Goal: Task Accomplishment & Management: Use online tool/utility

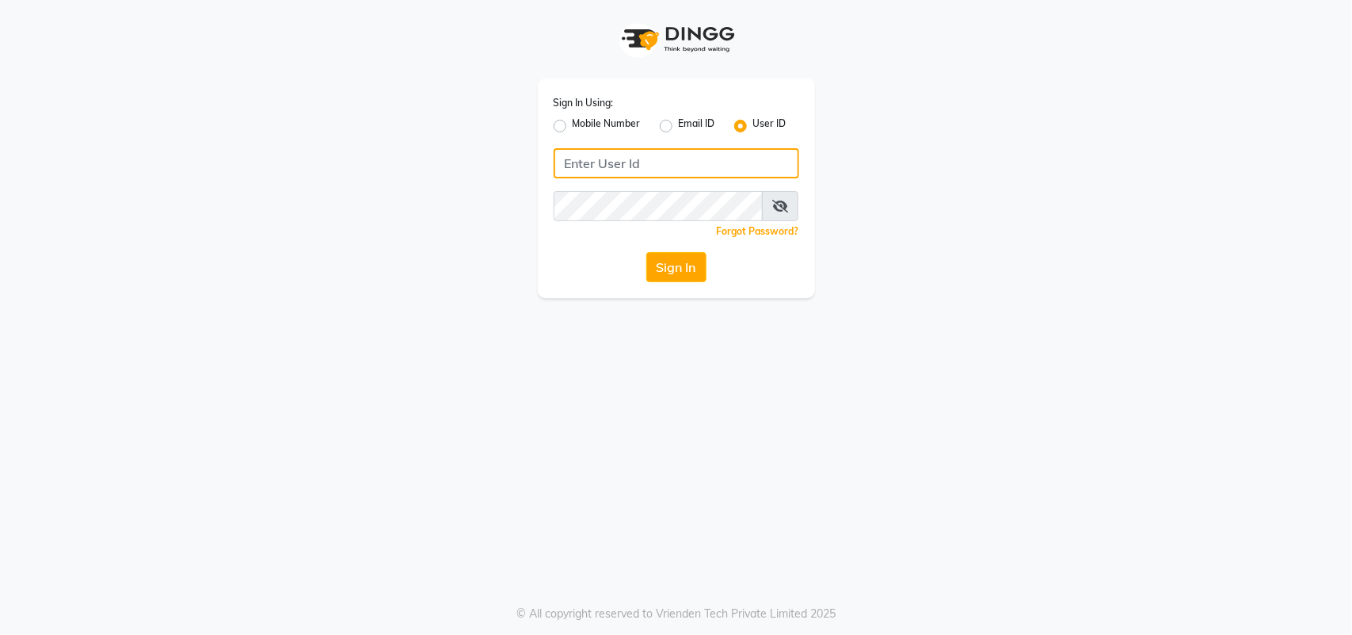
type input "1110202030"
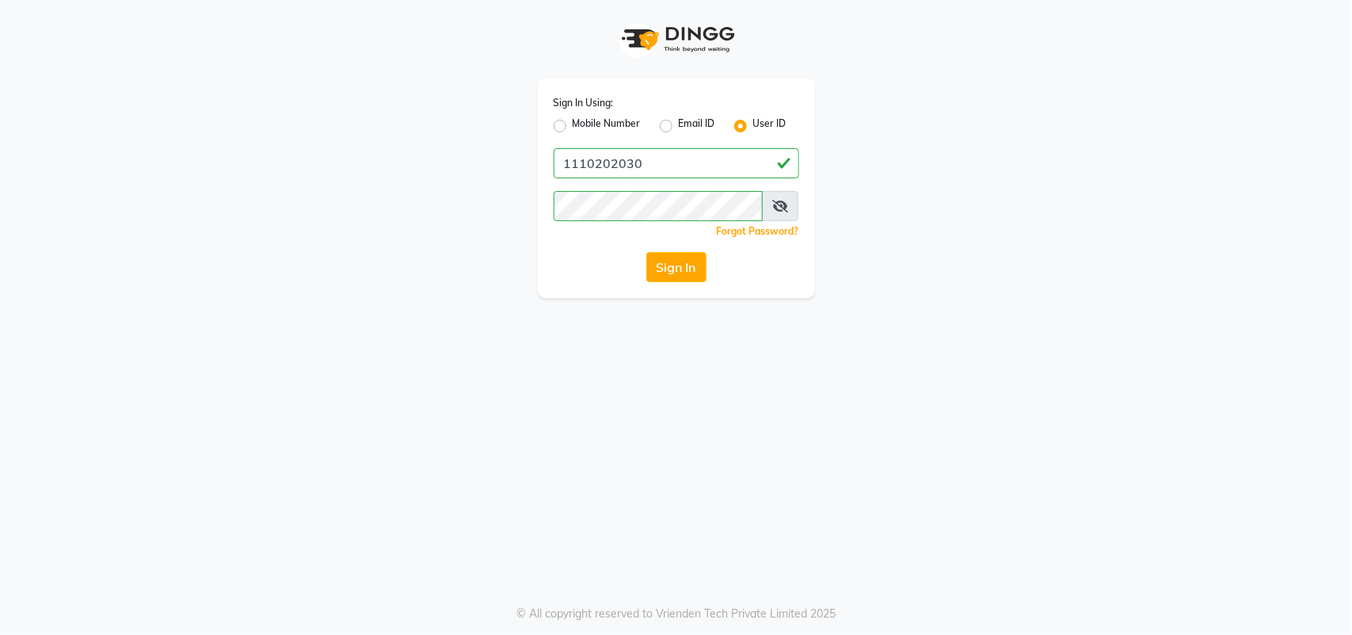
click at [573, 127] on label "Mobile Number" at bounding box center [607, 125] width 68 height 19
click at [573, 127] on input "Mobile Number" at bounding box center [578, 121] width 10 height 10
radio input "true"
radio input "false"
click at [666, 280] on button "Sign In" at bounding box center [677, 267] width 60 height 30
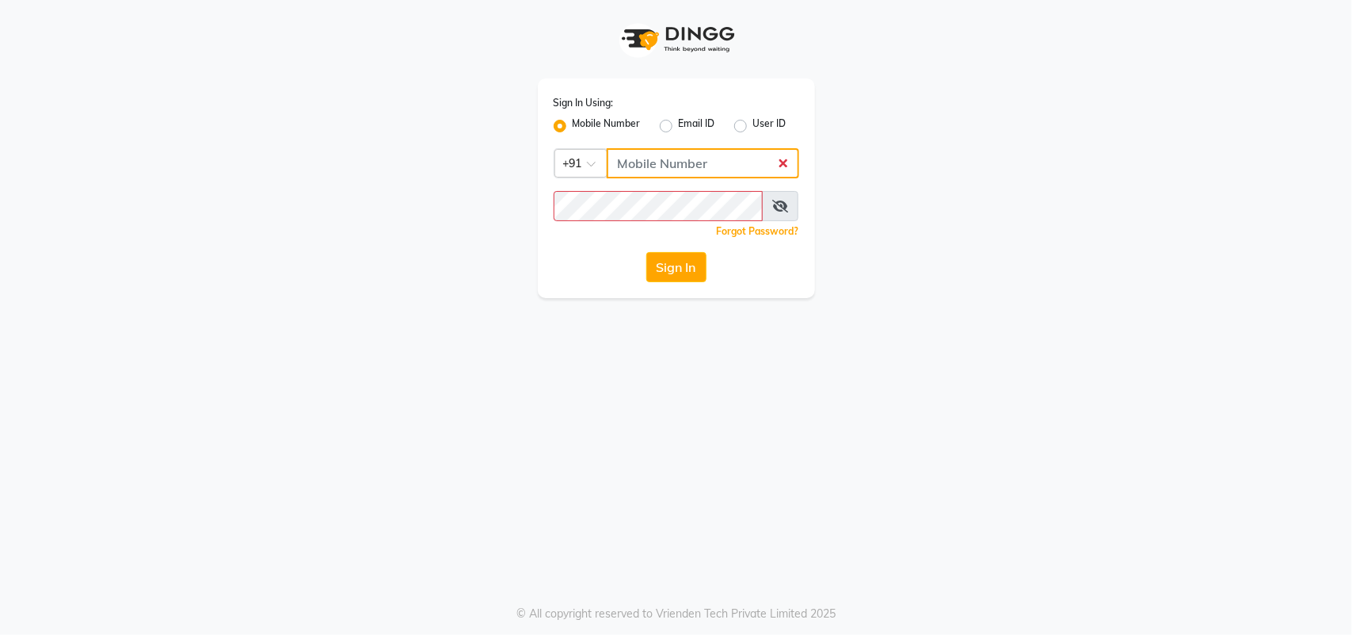
click at [672, 169] on input "Username" at bounding box center [703, 163] width 193 height 30
type input "1110202030"
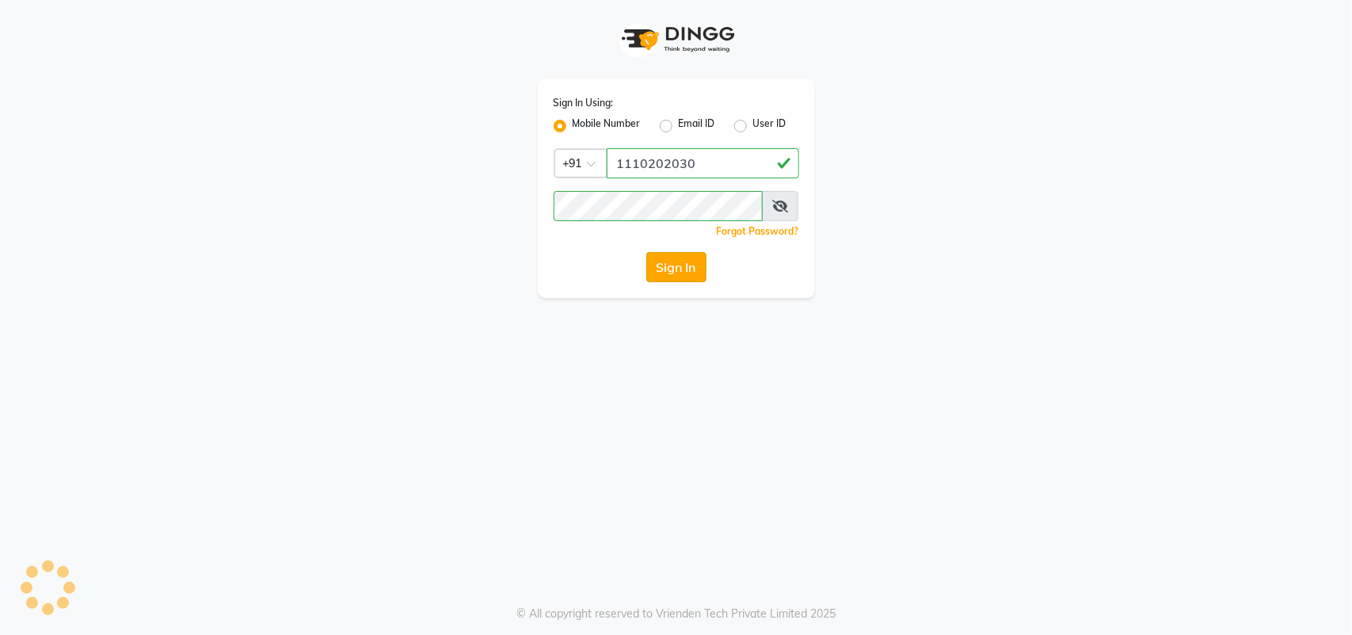
click at [678, 263] on button "Sign In" at bounding box center [677, 267] width 60 height 30
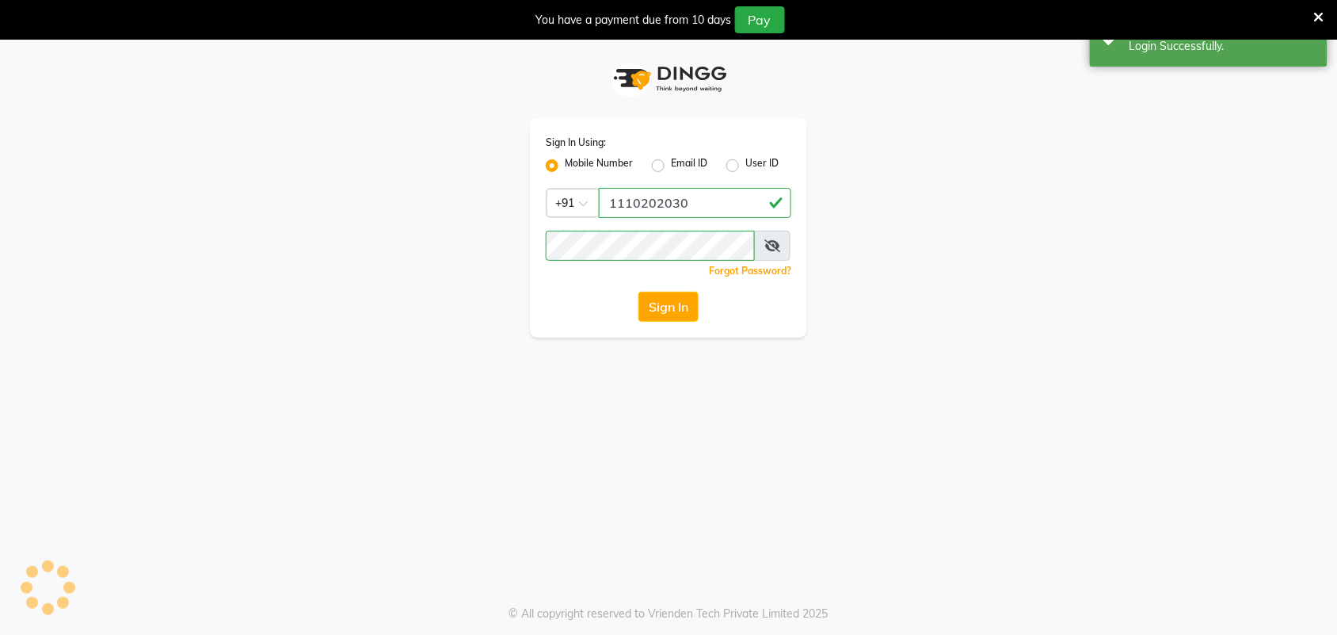
select select "service"
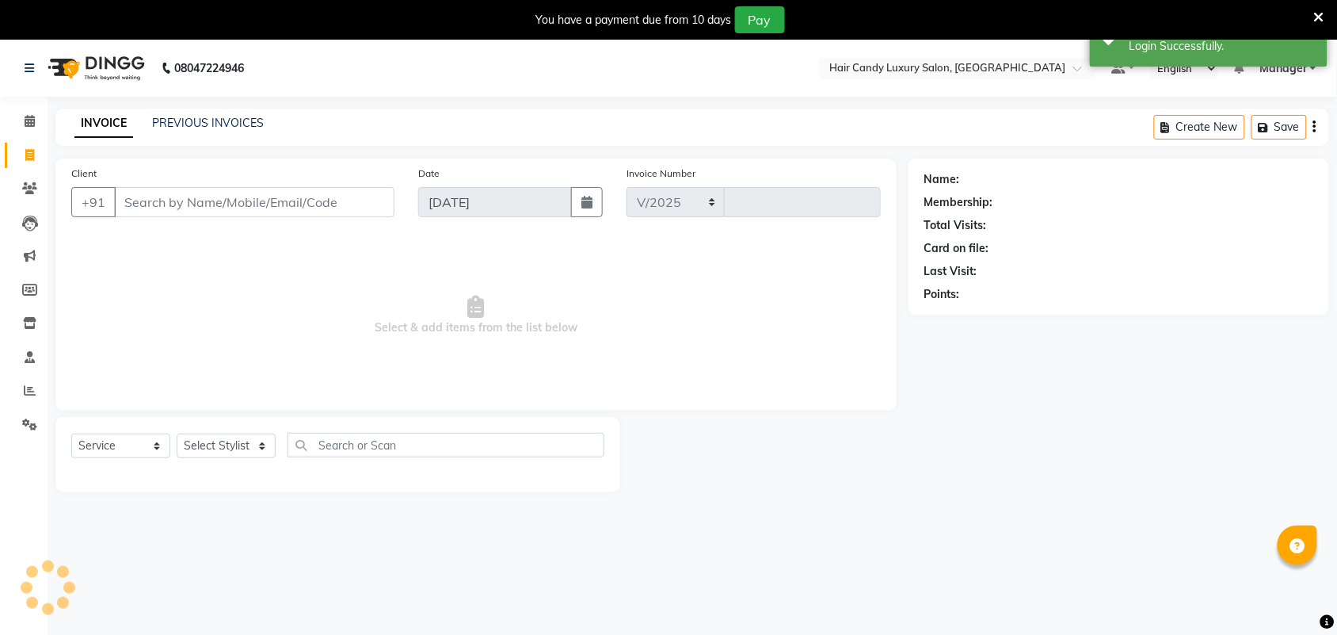
select select "en"
select select "6645"
type input "6289"
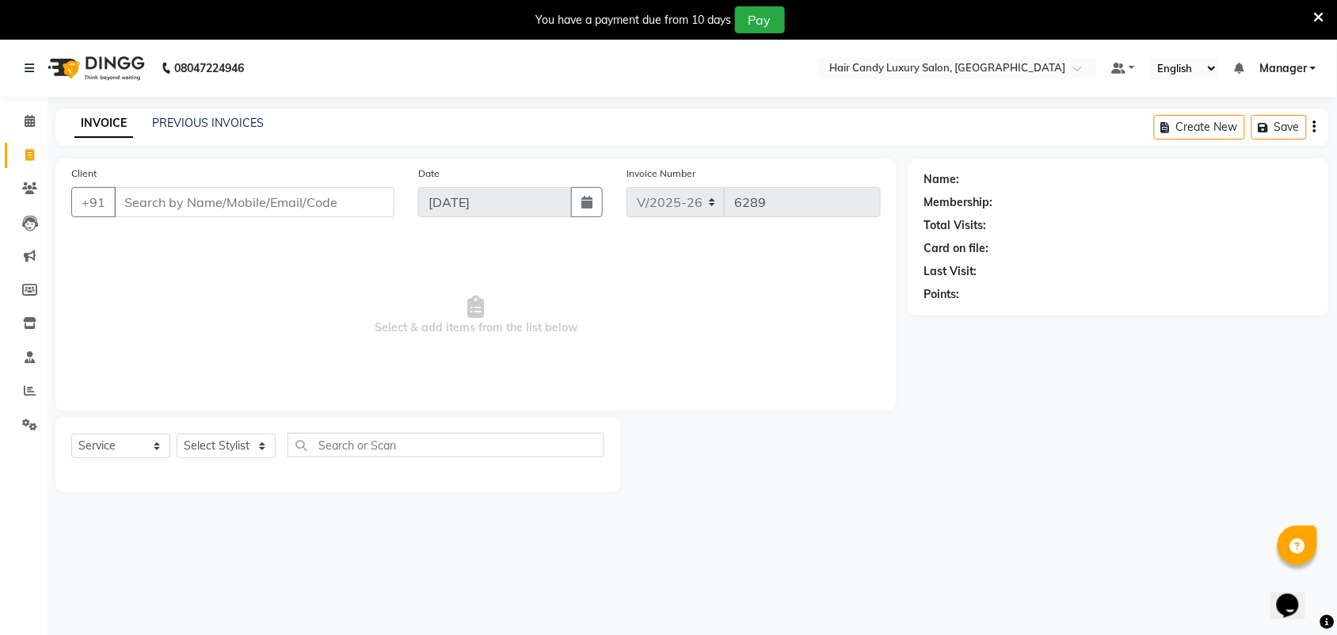
click at [1322, 21] on icon at bounding box center [1319, 17] width 10 height 14
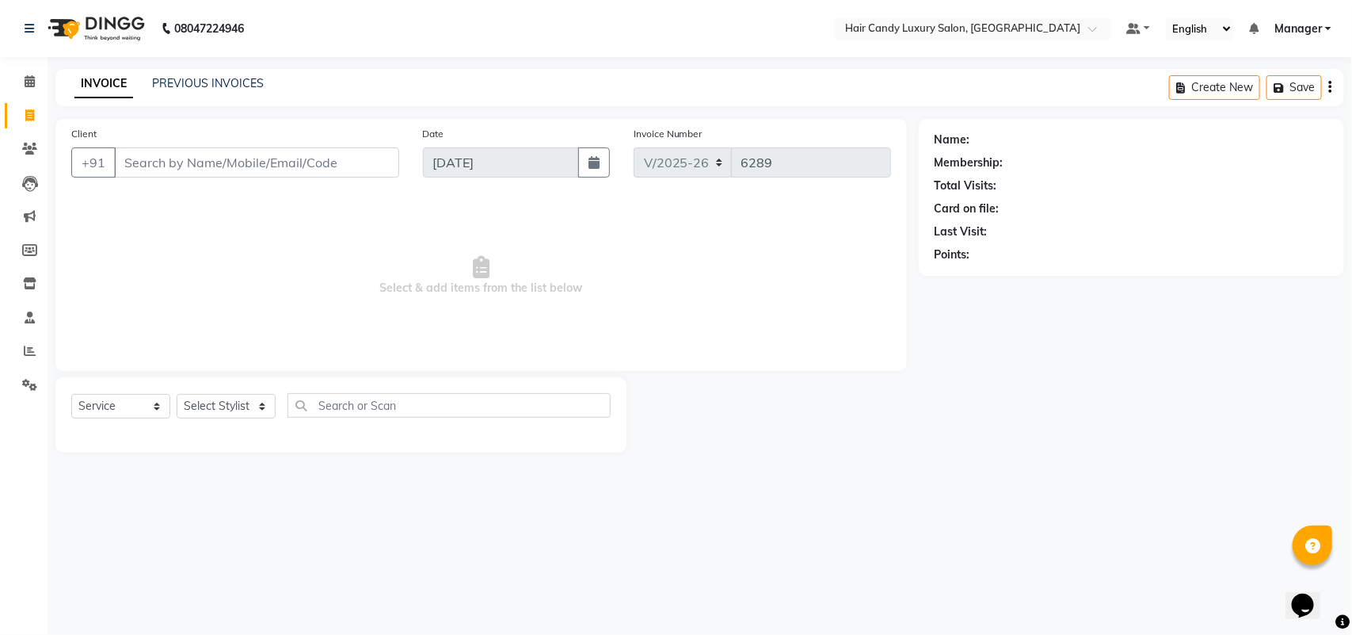
click at [1162, 278] on div "Name: Membership: Total Visits: Card on file: Last Visit: Points:" at bounding box center [1137, 286] width 437 height 334
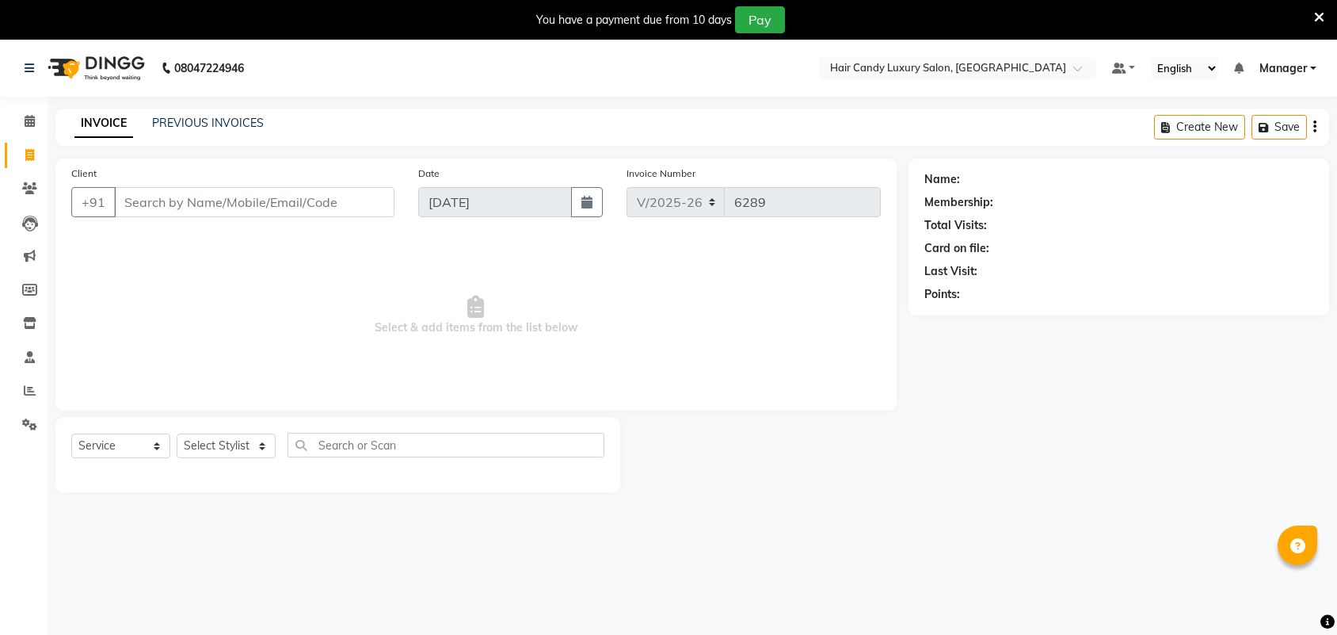
select select "6645"
select select "service"
